Goal: Information Seeking & Learning: Learn about a topic

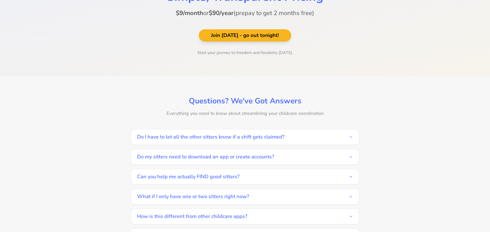
scroll to position [643, 0]
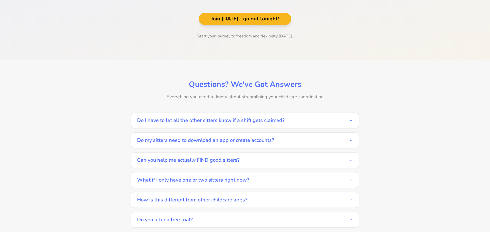
click at [344, 115] on button "Do I have to let all the other sitters know if a shift gets claimed?" at bounding box center [245, 120] width 216 height 15
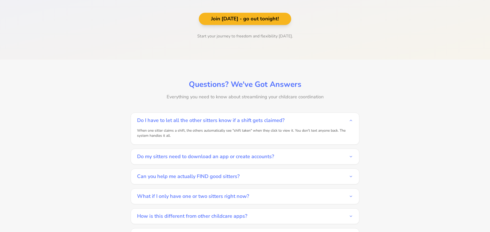
click at [391, 44] on section "Simple, Transparent Pricing $9/month or $90/year (prepay to get 2 months free) …" at bounding box center [245, 7] width 490 height 106
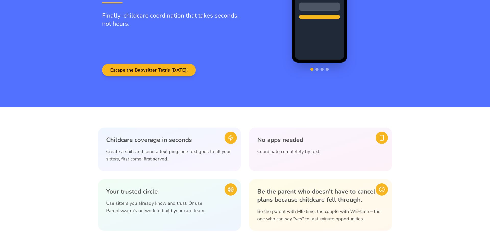
scroll to position [0, 0]
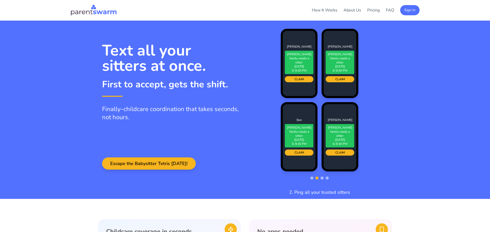
click at [86, 14] on img at bounding box center [93, 10] width 46 height 12
click at [89, 12] on img at bounding box center [93, 10] width 46 height 12
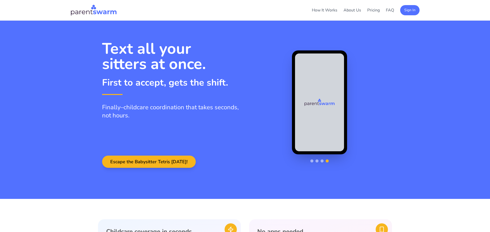
click at [434, 115] on section "Text all your sitters at once. First to accept, gets the shift. Finally–childca…" at bounding box center [245, 110] width 490 height 179
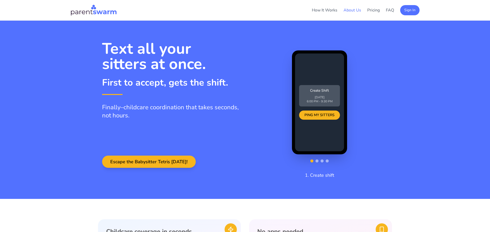
click at [349, 10] on link "About Us" at bounding box center [352, 10] width 18 height 6
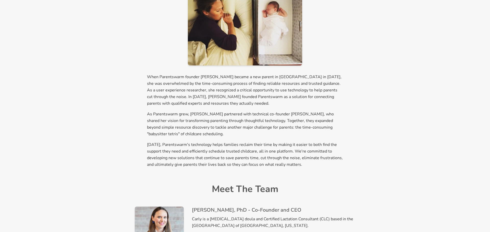
scroll to position [61, 0]
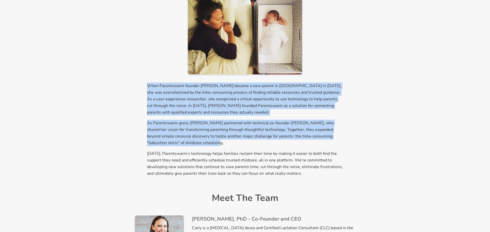
drag, startPoint x: 147, startPoint y: 85, endPoint x: 193, endPoint y: 143, distance: 74.4
click at [193, 143] on div "When Parentswarm founder Carly Buxton became a new parent in Boston in 2017, sh…" at bounding box center [245, 130] width 196 height 94
copy div "When Parentswarm founder Carly Buxton became a new parent in Boston in 2017, sh…"
click at [390, 142] on div "How It Works About Us Pricing FAQ Sign In How It Works About Pricing FAQ Sign I…" at bounding box center [245, 220] width 490 height 562
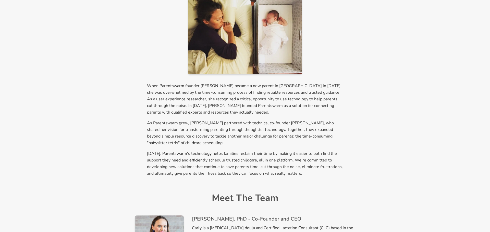
click at [175, 97] on p "When Parentswarm founder Carly Buxton became a new parent in Boston in 2017, sh…" at bounding box center [245, 99] width 196 height 33
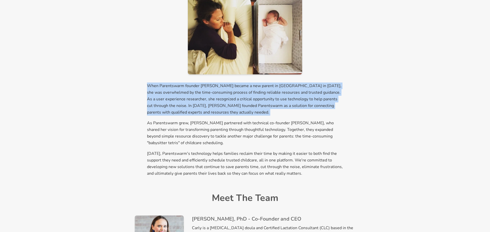
click at [175, 97] on p "When Parentswarm founder Carly Buxton became a new parent in Boston in 2017, sh…" at bounding box center [245, 99] width 196 height 33
click at [154, 92] on p "When Parentswarm founder Carly Buxton became a new parent in Boston in 2017, sh…" at bounding box center [245, 99] width 196 height 33
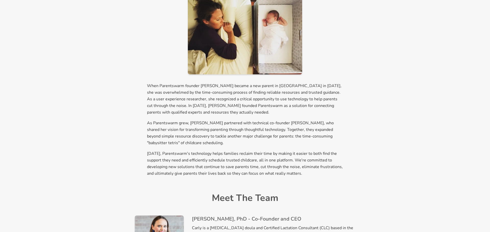
click at [403, 125] on div "How It Works About Us Pricing FAQ Sign In How It Works About Pricing FAQ Sign I…" at bounding box center [245, 220] width 490 height 562
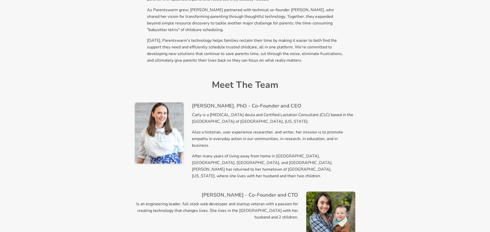
scroll to position [184, 0]
